Goal: Task Accomplishment & Management: Manage account settings

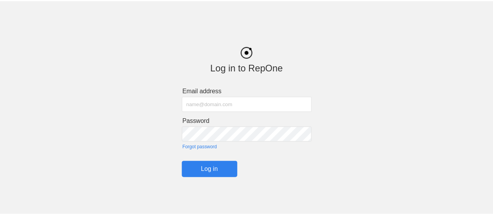
scroll to position [2, 0]
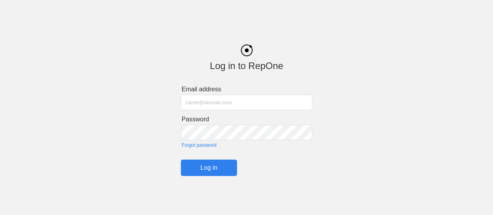
type input "[EMAIL_ADDRESS][DOMAIN_NAME]"
click at [210, 168] on input "Log in" at bounding box center [209, 167] width 56 height 16
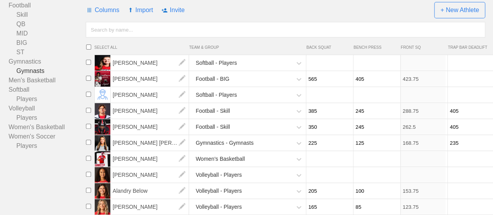
scroll to position [82, 0]
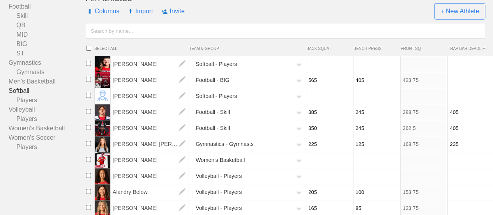
click at [25, 95] on link "Softball" at bounding box center [47, 90] width 77 height 9
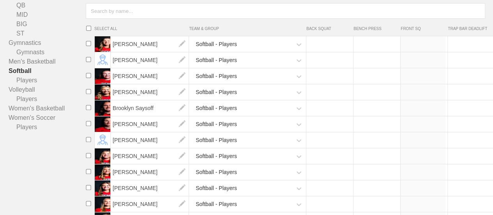
scroll to position [99, 0]
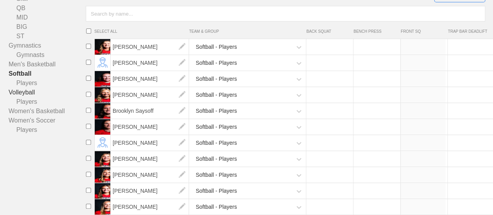
click at [27, 97] on link "Volleyball" at bounding box center [47, 92] width 77 height 9
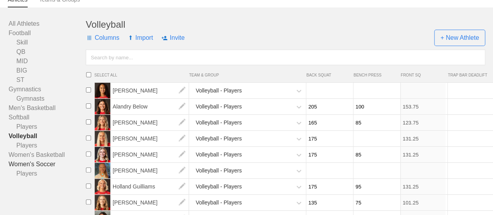
scroll to position [56, 0]
click at [23, 121] on link "Softball" at bounding box center [47, 116] width 77 height 9
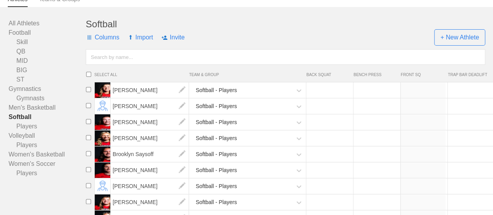
click at [326, 95] on input "number" at bounding box center [328, 90] width 45 height 15
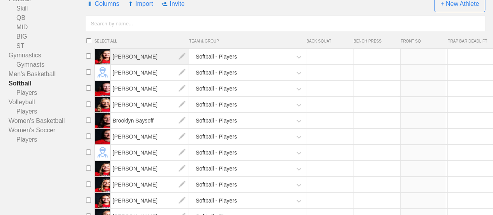
scroll to position [0, 2]
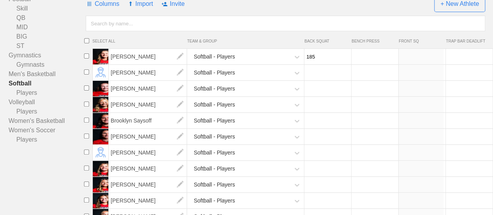
type input "185"
click at [319, 78] on input "number" at bounding box center [326, 72] width 45 height 15
type input "138.75"
type input "225"
click at [311, 96] on input "number" at bounding box center [326, 88] width 45 height 15
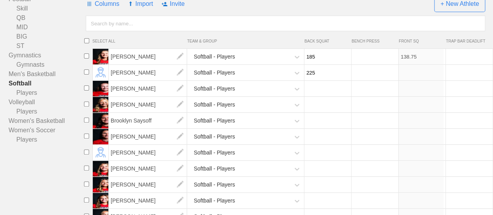
type input "168.75"
type input "245"
click at [312, 111] on input "number" at bounding box center [326, 104] width 45 height 15
type input "183.75"
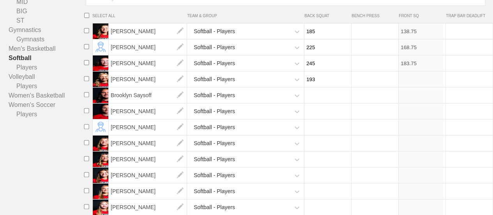
scroll to position [115, 0]
type input "193"
click at [312, 102] on input "number" at bounding box center [326, 94] width 45 height 15
type input "144.75"
click at [308, 85] on input "193" at bounding box center [326, 78] width 45 height 15
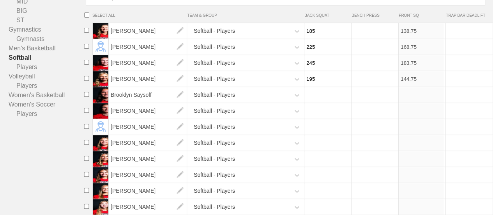
type input "195"
click at [311, 99] on input "number" at bounding box center [326, 94] width 45 height 15
type input "146.25"
type input "205"
click at [312, 118] on input "number" at bounding box center [326, 110] width 45 height 15
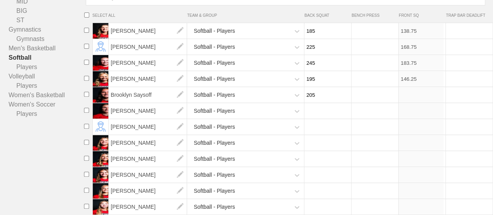
type input "153.75"
click at [296, 115] on icon at bounding box center [297, 111] width 8 height 8
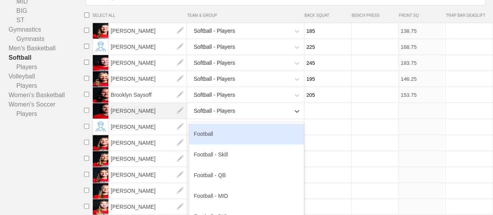
click at [151, 118] on span "[PERSON_NAME]" at bounding box center [148, 111] width 78 height 16
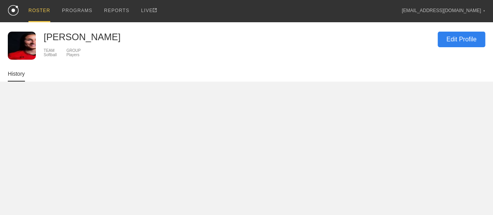
click at [477, 40] on div "Edit Profile" at bounding box center [461, 40] width 48 height 16
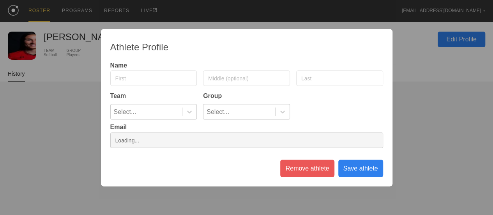
type input "[PERSON_NAME]"
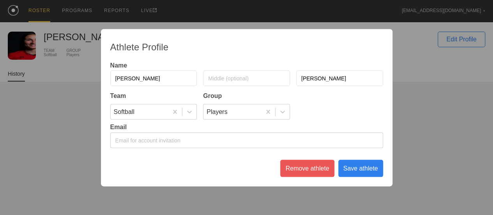
click at [307, 173] on div "Remove athlete" at bounding box center [307, 167] width 54 height 17
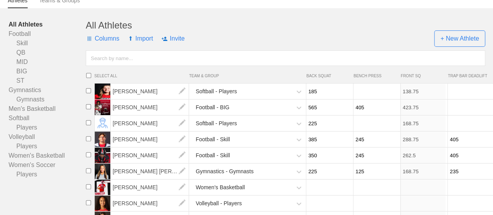
scroll to position [55, 0]
click at [20, 123] on link "Softball" at bounding box center [47, 118] width 77 height 9
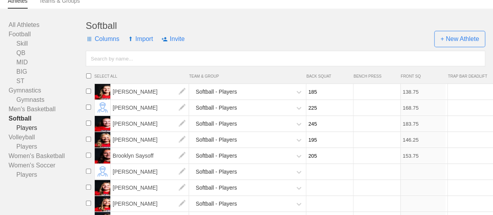
click at [21, 131] on link "Players" at bounding box center [47, 127] width 77 height 9
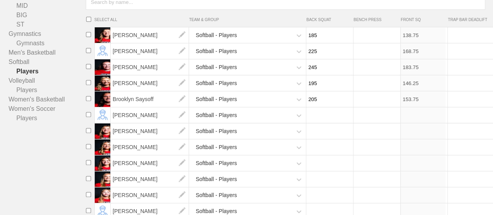
scroll to position [118, 0]
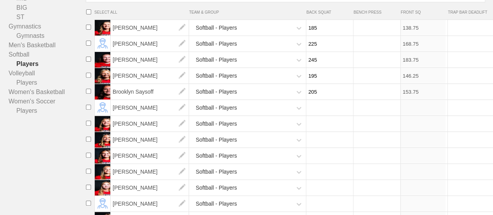
click at [342, 115] on input "number" at bounding box center [328, 107] width 45 height 15
click at [366, 113] on input "number" at bounding box center [375, 107] width 45 height 15
type input "115"
click at [328, 131] on input "number" at bounding box center [328, 123] width 45 height 15
click at [372, 128] on input "number" at bounding box center [375, 123] width 45 height 15
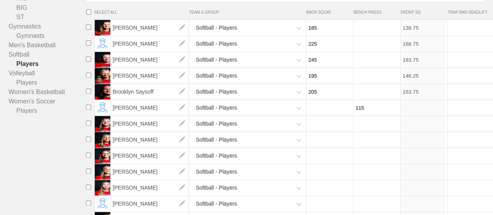
click at [334, 130] on input "number" at bounding box center [328, 123] width 45 height 15
type input "275"
click at [314, 147] on input "number" at bounding box center [328, 139] width 45 height 15
type input "206.25"
type input "-2"
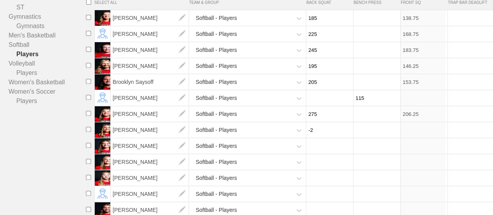
scroll to position [129, 0]
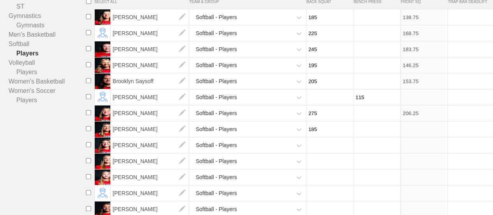
type input "185"
click at [314, 150] on input "number" at bounding box center [328, 144] width 45 height 15
type input "138.75"
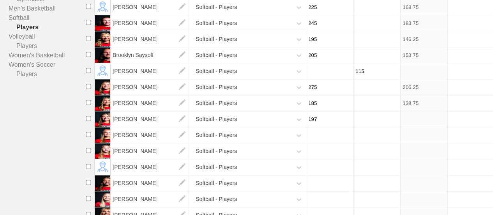
scroll to position [159, 0]
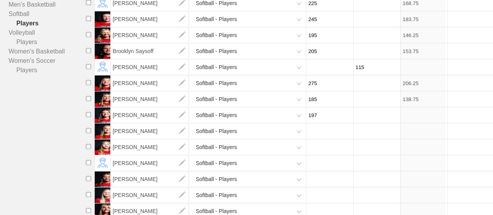
type input "197"
click at [315, 137] on input "number" at bounding box center [328, 130] width 45 height 15
type input "147.75"
type input "215"
click at [313, 151] on input "number" at bounding box center [328, 146] width 45 height 15
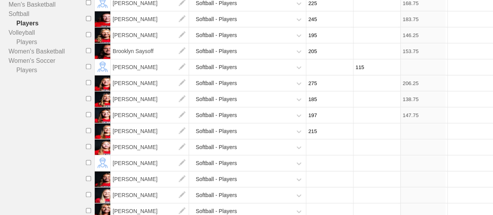
type input "161.25"
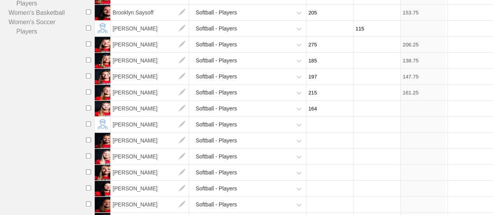
scroll to position [198, 0]
type input "164"
click at [313, 128] on input "number" at bounding box center [328, 123] width 45 height 15
type input "123"
click at [319, 140] on input "number" at bounding box center [328, 139] width 45 height 15
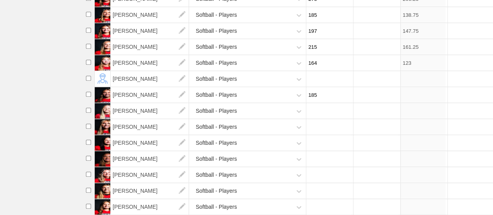
scroll to position [255, 0]
type input "185"
click at [317, 141] on input "number" at bounding box center [328, 142] width 45 height 15
type input "138.75"
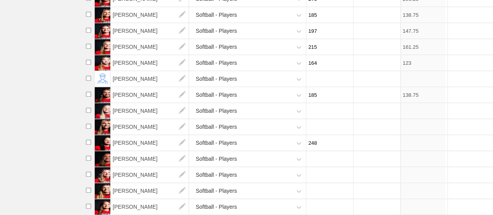
click at [317, 141] on input "248" at bounding box center [328, 142] width 45 height 15
type input "245"
click at [316, 157] on input "number" at bounding box center [328, 158] width 45 height 15
type input "183.75"
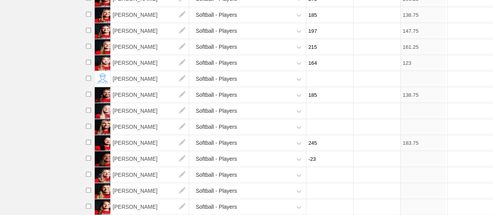
type input "-23"
click at [314, 199] on input "number" at bounding box center [328, 206] width 45 height 15
click at [314, 199] on input "175" at bounding box center [328, 206] width 45 height 15
drag, startPoint x: 314, startPoint y: 197, endPoint x: 323, endPoint y: 199, distance: 9.3
click at [323, 199] on input "175" at bounding box center [328, 206] width 45 height 15
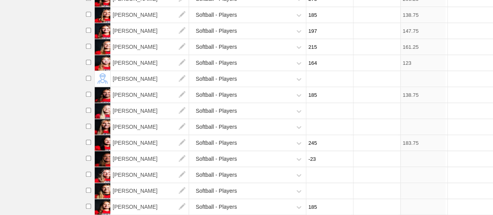
type input "185"
click at [315, 151] on input "-23" at bounding box center [328, 158] width 45 height 15
type input "138.75"
type input "-2"
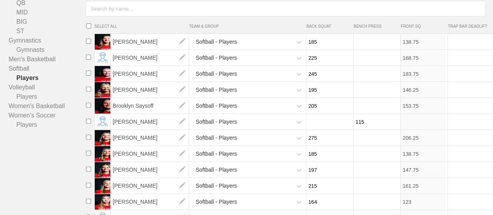
scroll to position [104, 0]
type input "1"
click at [368, 45] on input "number" at bounding box center [375, 42] width 45 height 15
type input "0.75"
type input "105"
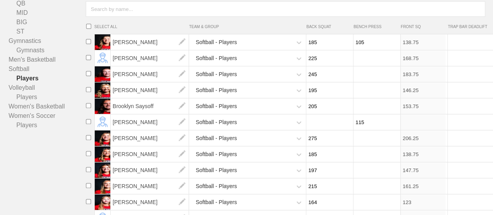
click at [369, 60] on input "number" at bounding box center [375, 58] width 45 height 15
type input "105"
click at [361, 82] on input "number" at bounding box center [375, 74] width 45 height 15
type input "175"
click at [361, 92] on input "number" at bounding box center [375, 90] width 45 height 15
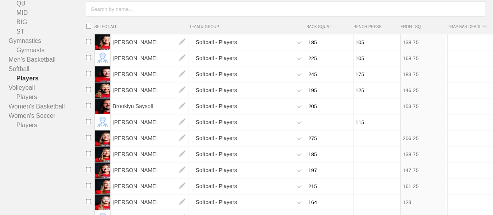
type input "125"
click at [361, 113] on input "number" at bounding box center [375, 106] width 45 height 15
type input "110"
click at [361, 146] on input "number" at bounding box center [375, 137] width 45 height 15
type input "150"
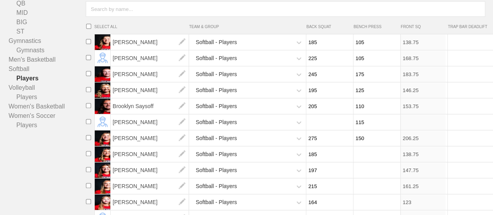
click at [361, 159] on input "number" at bounding box center [375, 153] width 45 height 15
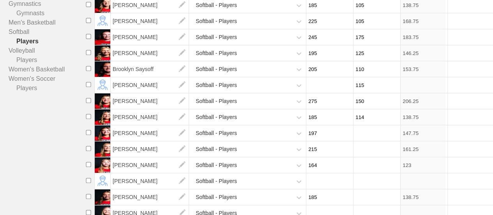
scroll to position [142, 0]
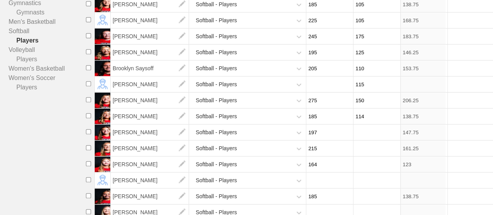
type input "114"
click at [360, 140] on input "number" at bounding box center [375, 132] width 45 height 15
type input "135"
click at [360, 152] on input "number" at bounding box center [375, 148] width 45 height 15
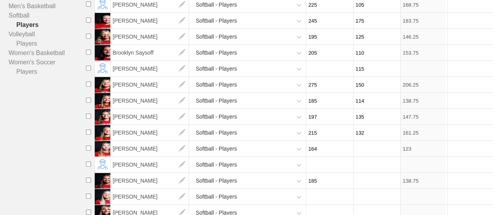
scroll to position [158, 0]
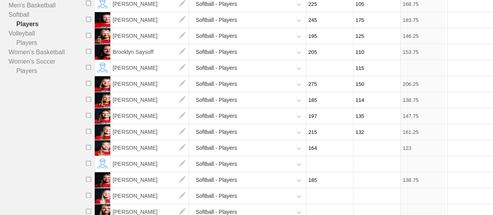
type input "132"
click at [360, 152] on input "number" at bounding box center [375, 147] width 45 height 15
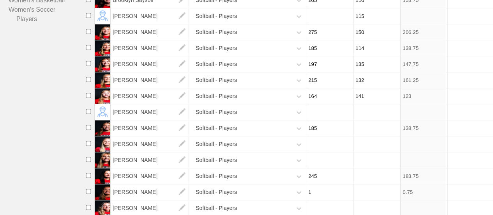
scroll to position [210, 0]
type input "141"
click at [361, 134] on input "number" at bounding box center [375, 127] width 45 height 15
type input "110"
click at [360, 183] on input "number" at bounding box center [375, 175] width 45 height 15
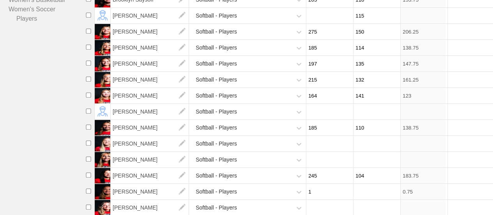
scroll to position [255, 0]
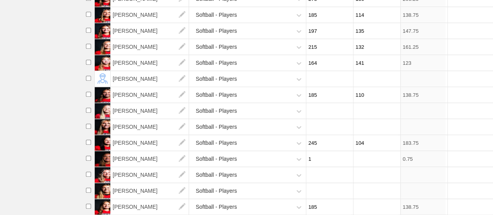
type input "104"
click at [329, 154] on input "1" at bounding box center [328, 158] width 45 height 15
click at [362, 200] on input "number" at bounding box center [375, 206] width 45 height 15
type input "8"
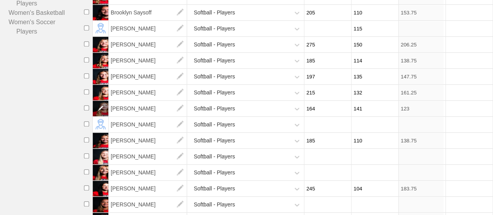
scroll to position [198, 0]
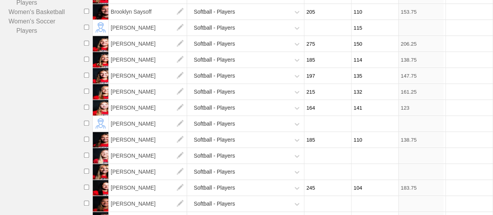
type input "95"
click at [86, 125] on input "checkbox" at bounding box center [87, 122] width 12 height 5
checkbox input "true"
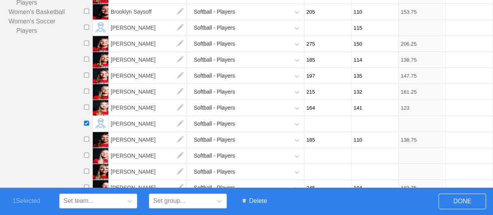
click at [257, 204] on span "Delete" at bounding box center [254, 200] width 32 height 15
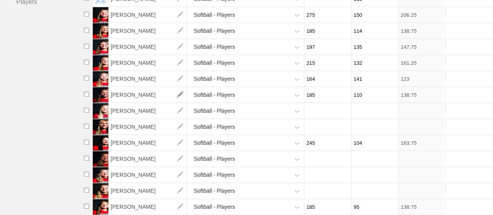
scroll to position [239, 0]
click at [84, 107] on input "checkbox" at bounding box center [87, 109] width 12 height 5
checkbox input "true"
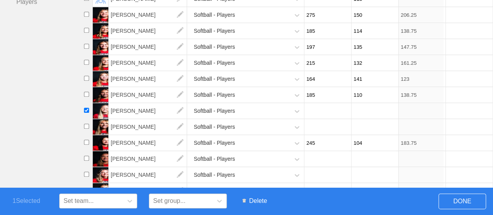
click at [86, 123] on input "checkbox" at bounding box center [87, 125] width 12 height 5
checkbox input "true"
click at [86, 155] on input "checkbox" at bounding box center [87, 157] width 12 height 5
checkbox input "true"
click at [86, 171] on input "checkbox" at bounding box center [87, 173] width 12 height 5
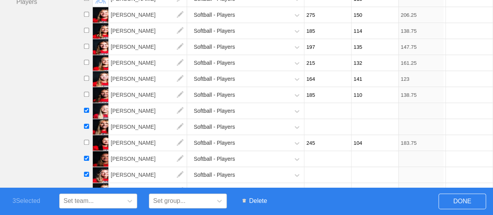
checkbox input "true"
click at [86, 187] on input "checkbox" at bounding box center [87, 189] width 12 height 5
checkbox input "true"
click at [256, 204] on span "Delete" at bounding box center [254, 200] width 32 height 15
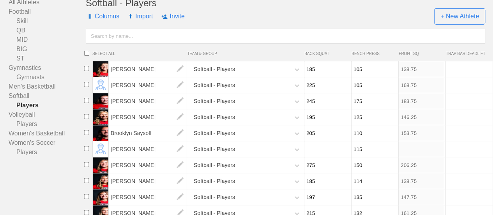
scroll to position [76, 0]
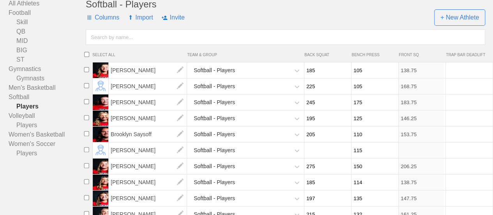
click at [136, 25] on span "Import" at bounding box center [140, 17] width 25 height 23
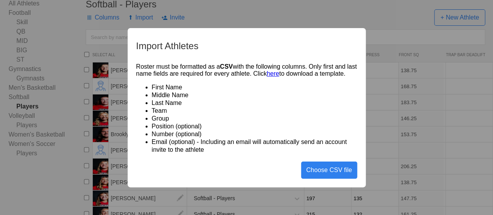
click at [286, 17] on div "Import Athletes Roster must be formatted as a CSV with the following columns. O…" at bounding box center [246, 107] width 493 height 215
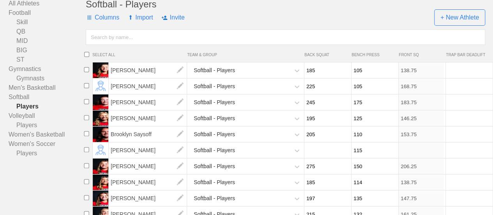
scroll to position [160, 0]
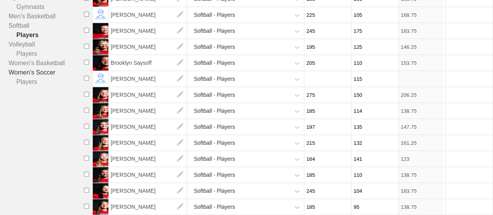
click at [36, 68] on link "Women's Soccer" at bounding box center [47, 72] width 77 height 9
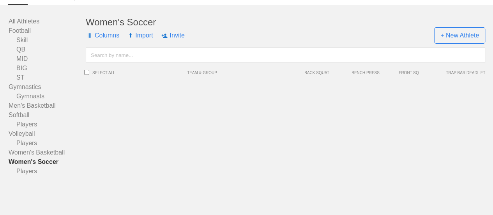
scroll to position [64, 0]
click at [25, 170] on link "Players" at bounding box center [47, 170] width 77 height 9
click at [28, 114] on link "Softball" at bounding box center [47, 114] width 77 height 9
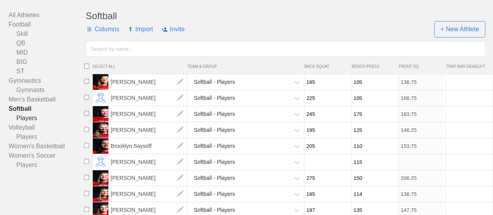
click at [28, 123] on link "Players" at bounding box center [47, 117] width 77 height 9
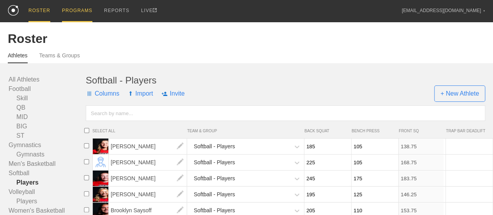
click at [71, 11] on div "PROGRAMS" at bounding box center [77, 11] width 30 height 22
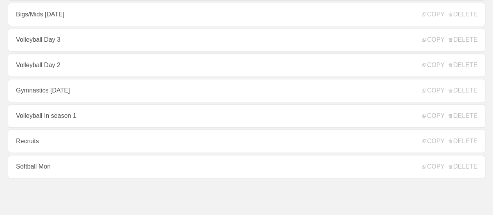
scroll to position [150, 0]
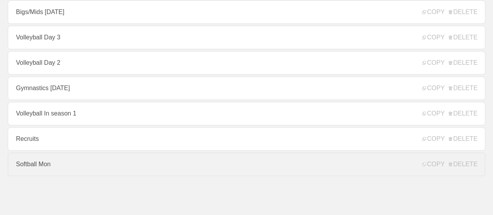
click at [53, 167] on link "Softball Mon" at bounding box center [246, 163] width 477 height 23
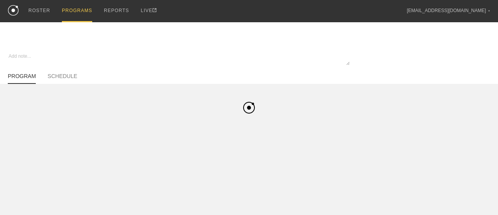
type textarea "x"
type input "Softball Mon"
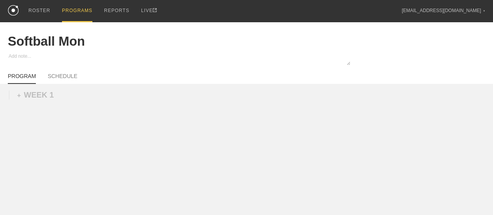
scroll to position [7, 0]
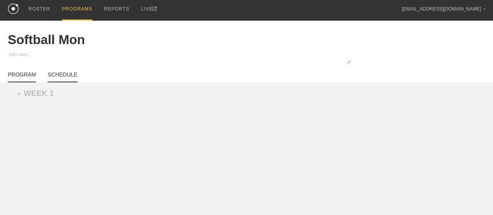
click at [63, 76] on link "SCHEDULE" at bounding box center [63, 76] width 30 height 11
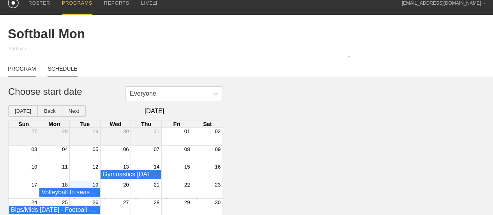
scroll to position [33, 0]
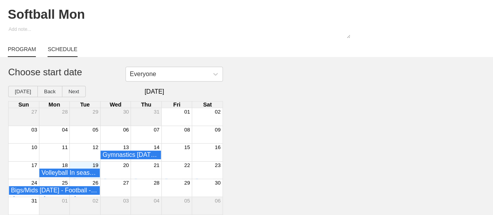
click at [32, 52] on link "PROGRAM" at bounding box center [22, 51] width 28 height 11
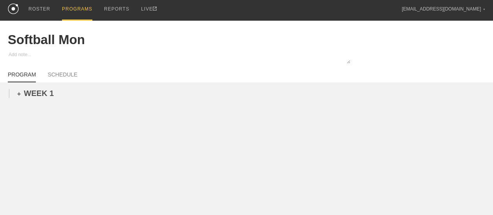
click at [45, 97] on div "+ WEEK 1" at bounding box center [35, 93] width 37 height 9
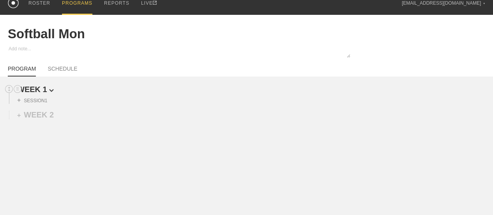
click at [48, 93] on span "WEEK 1" at bounding box center [35, 89] width 37 height 9
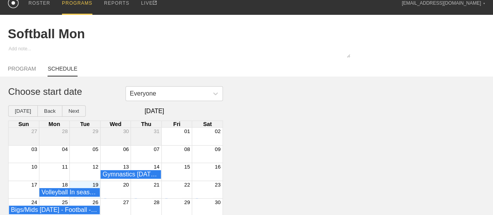
scroll to position [33, 0]
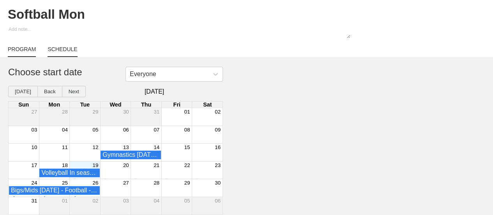
click at [26, 55] on link "PROGRAM" at bounding box center [22, 51] width 28 height 11
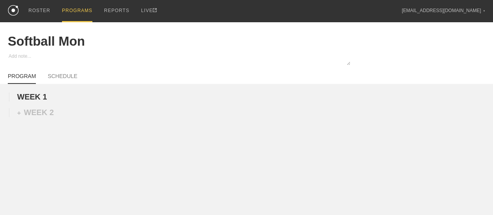
click at [80, 12] on div "PROGRAMS" at bounding box center [77, 11] width 30 height 22
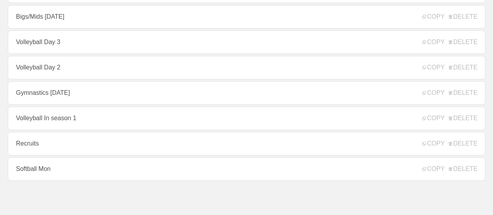
scroll to position [143, 0]
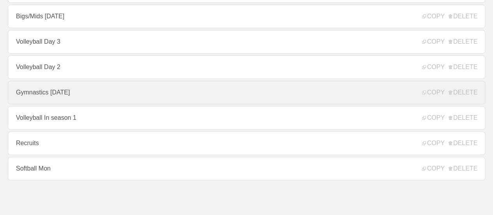
click at [76, 96] on link "Gymnastics [DATE]" at bounding box center [246, 92] width 477 height 23
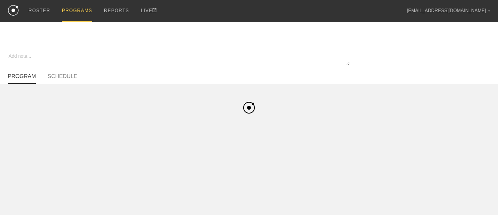
type textarea "x"
type input "Gymnastics [DATE]"
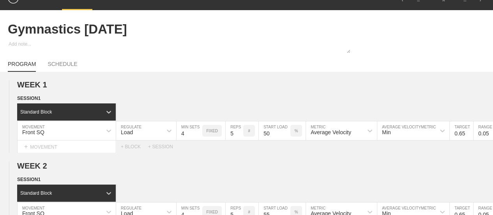
scroll to position [12, 0]
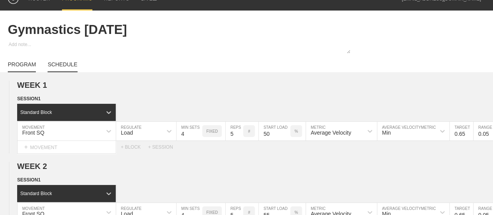
click at [66, 72] on link "SCHEDULE" at bounding box center [63, 66] width 30 height 11
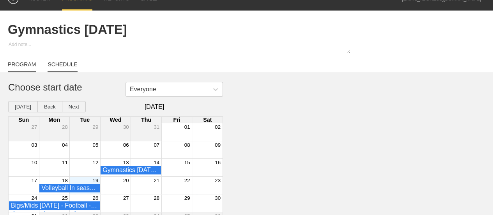
click at [30, 71] on link "PROGRAM" at bounding box center [22, 66] width 28 height 11
type textarea "x"
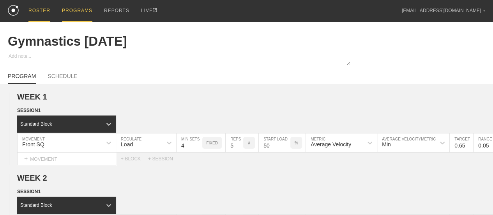
click at [39, 15] on div "ROSTER" at bounding box center [39, 11] width 22 height 22
